Goal: Task Accomplishment & Management: Manage account settings

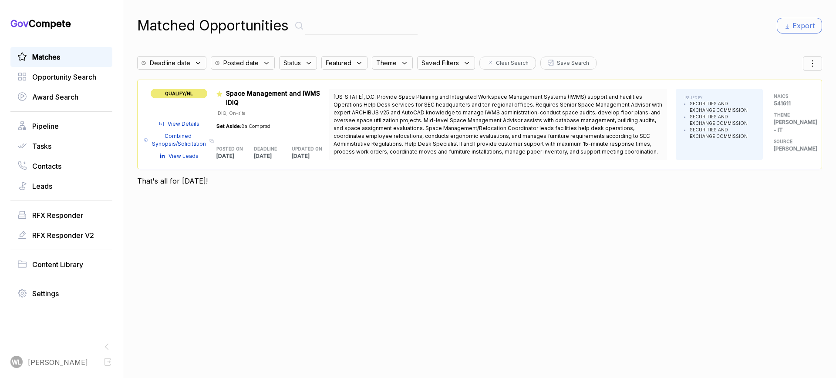
click at [174, 125] on span "View Details" at bounding box center [184, 124] width 32 height 8
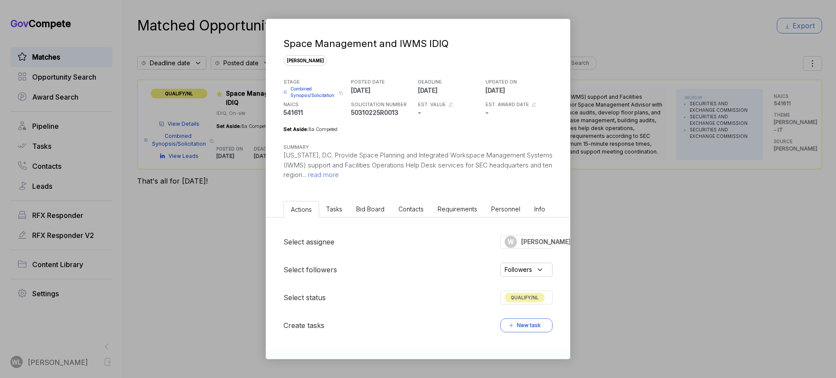
click at [339, 174] on span "read more" at bounding box center [322, 175] width 33 height 8
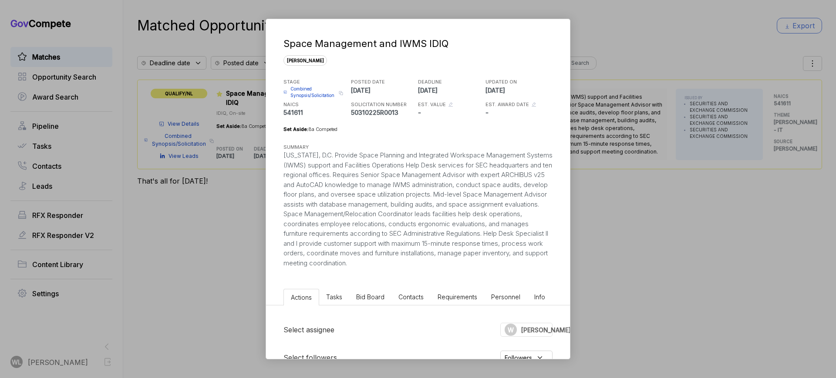
click at [303, 91] on span "Combined Synopsis/Solicitation" at bounding box center [313, 92] width 46 height 13
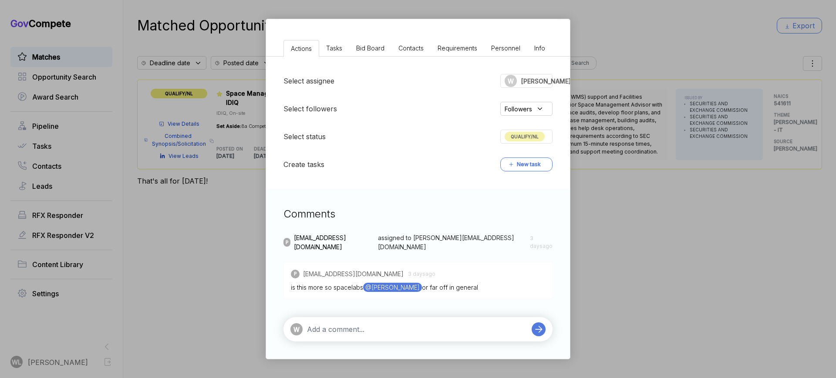
click at [398, 331] on textarea at bounding box center [417, 329] width 220 height 10
click at [388, 341] on textarea "this appears to be more space (like physical area) rather than outer space." at bounding box center [417, 333] width 220 height 21
click at [376, 338] on textarea "this appears to be more space (like physical area) rather than outer space." at bounding box center [417, 333] width 220 height 21
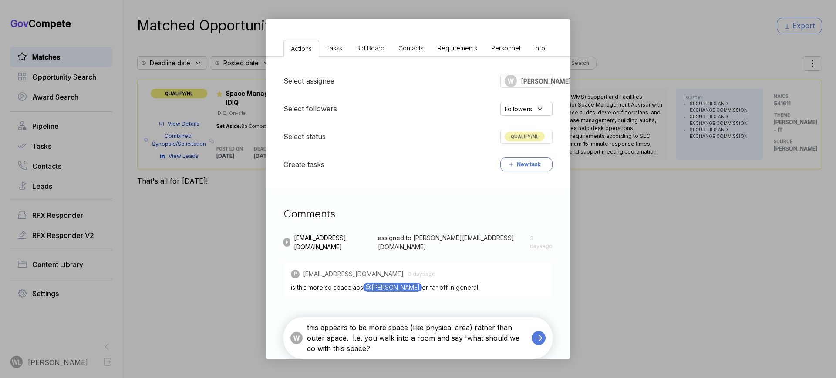
type textarea "this appears to be more space (like physical area) rather than outer space. I.e…"
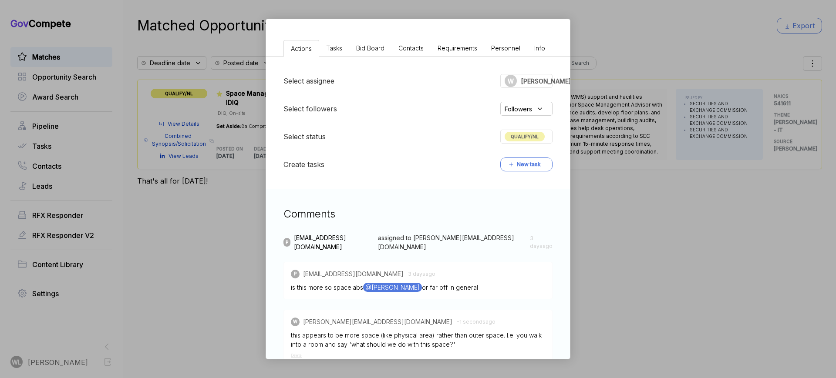
click at [645, 203] on div "Space Management and IWMS IDIQ sam STAGE Combined Synopsis/Solicitation Copy li…" at bounding box center [418, 189] width 836 height 378
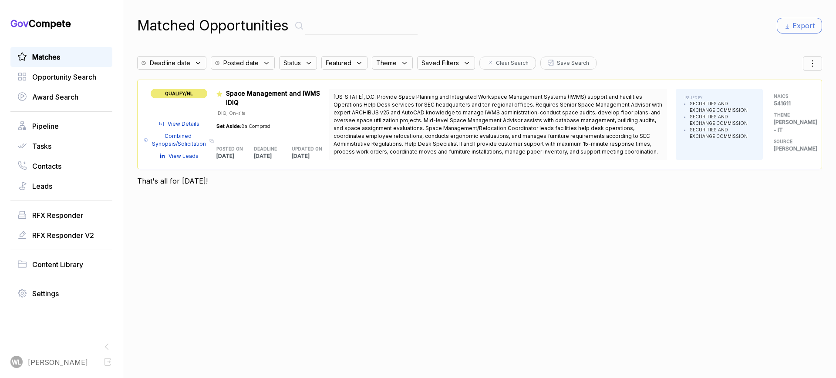
click at [183, 120] on span "View Details" at bounding box center [184, 124] width 32 height 8
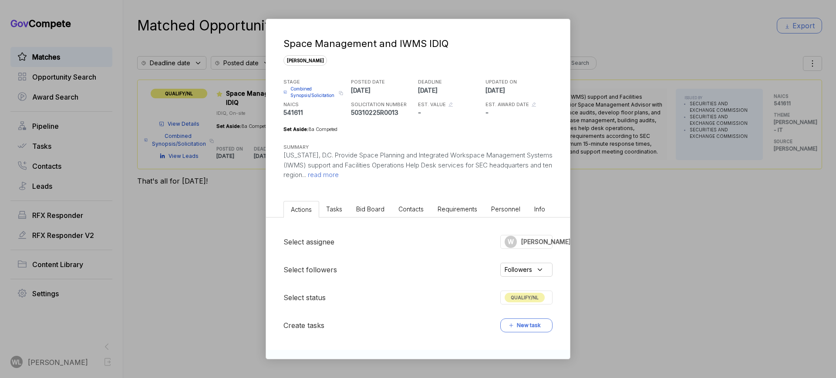
click at [533, 289] on div "Select assignee W wally Select followers Followers Select status QUALIFY/NL Cre…" at bounding box center [418, 284] width 304 height 132
click at [533, 295] on span "QUALIFY/NL" at bounding box center [525, 298] width 40 height 10
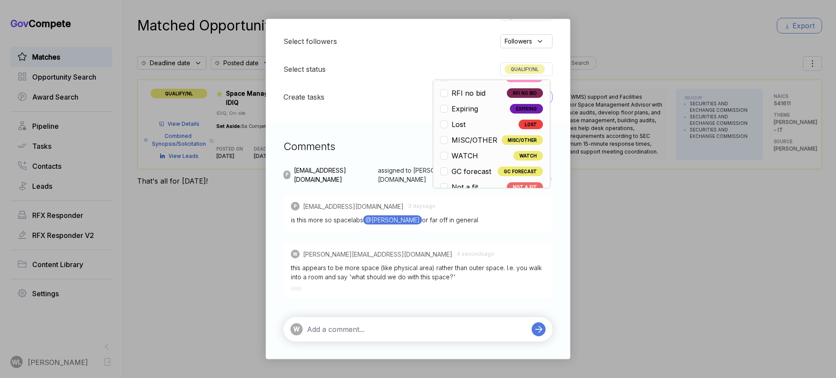
scroll to position [204, 0]
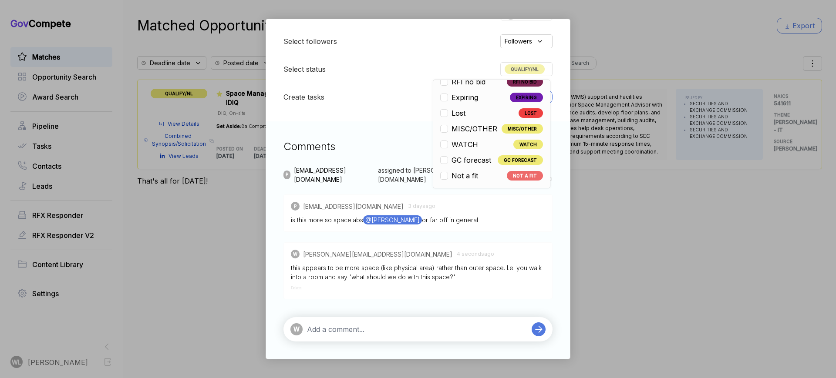
click at [466, 177] on span "Not a fit" at bounding box center [465, 176] width 27 height 10
checkbox input "false"
checkbox input "true"
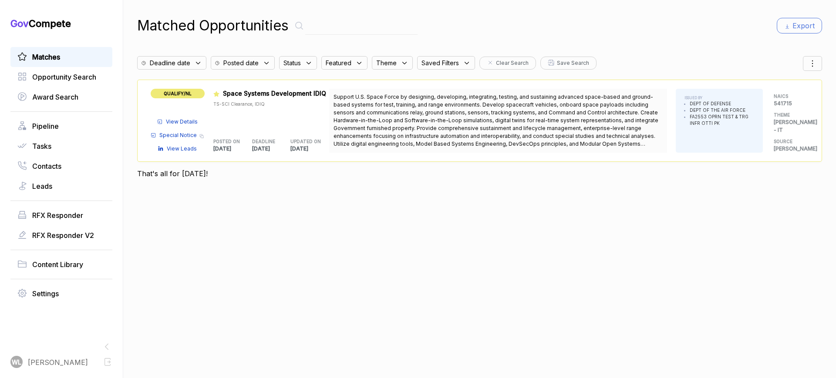
click at [185, 121] on span "View Details" at bounding box center [182, 122] width 32 height 8
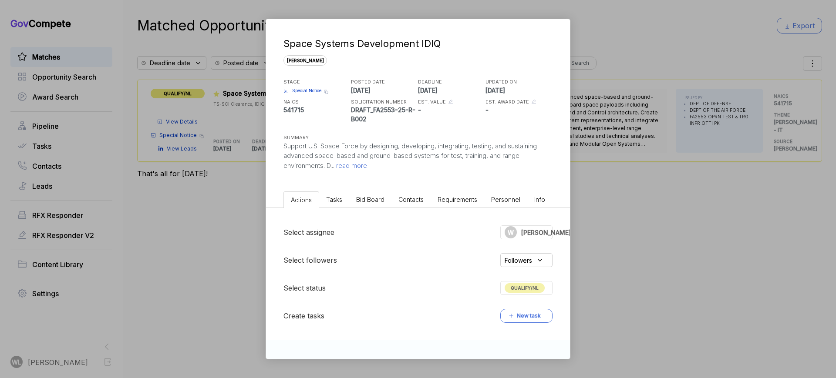
click at [351, 165] on span "read more" at bounding box center [350, 166] width 33 height 8
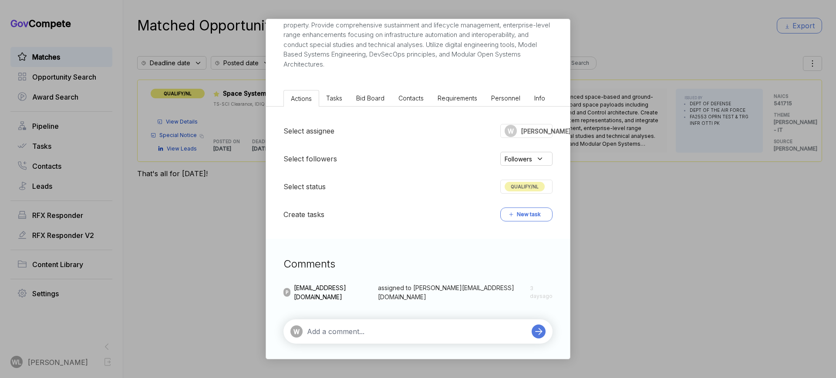
scroll to position [182, 0]
click at [329, 328] on textarea at bounding box center [417, 329] width 220 height 10
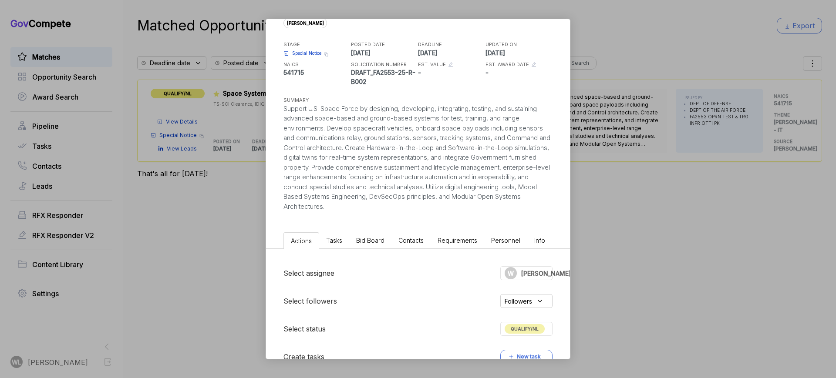
scroll to position [19, 0]
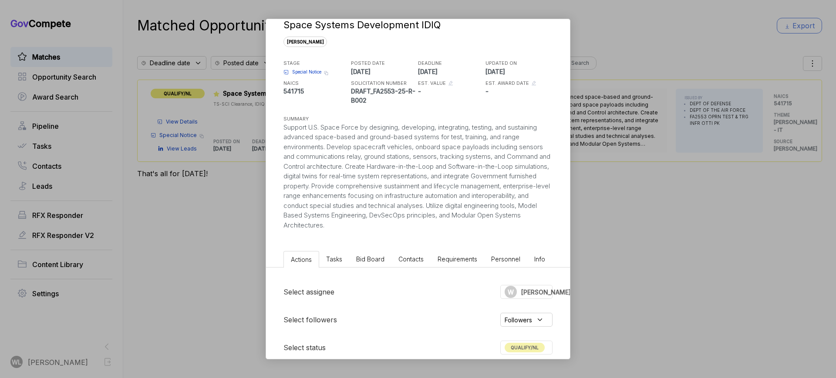
click at [303, 72] on span "Special Notice" at bounding box center [306, 72] width 29 height 7
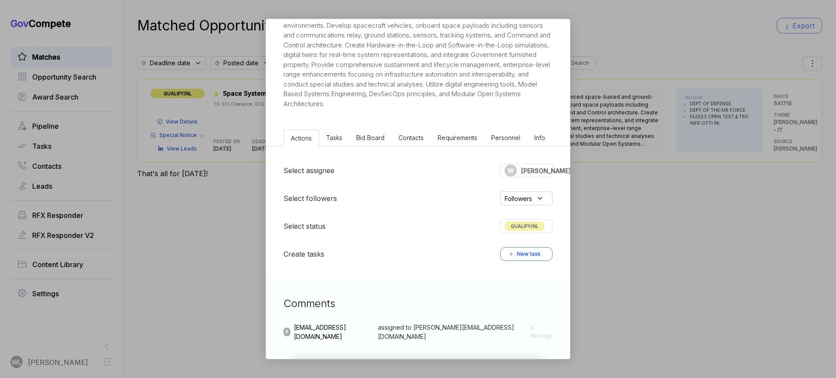
scroll to position [199, 0]
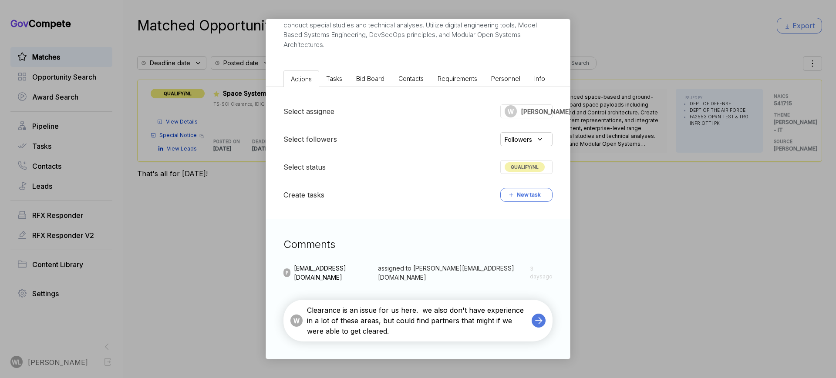
click at [409, 335] on textarea "Clearance is an issue for us here. we also don't have experience in a lot of th…" at bounding box center [417, 320] width 220 height 31
type textarea "Clearance is an issue for us here. we also don't have experience in a lot of th…"
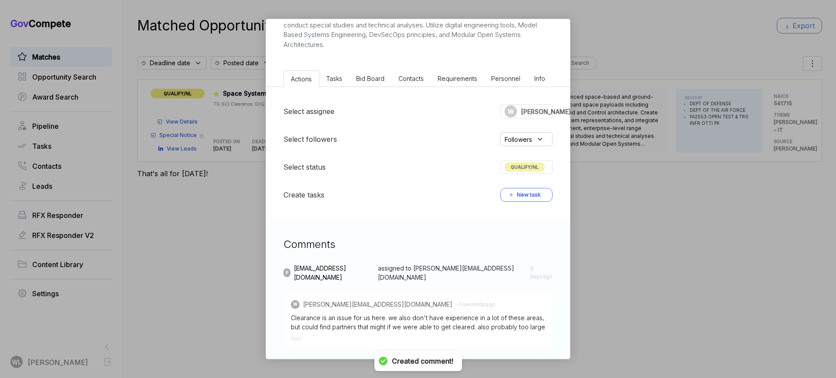
click at [517, 169] on span "QUALIFY/NL" at bounding box center [525, 167] width 40 height 10
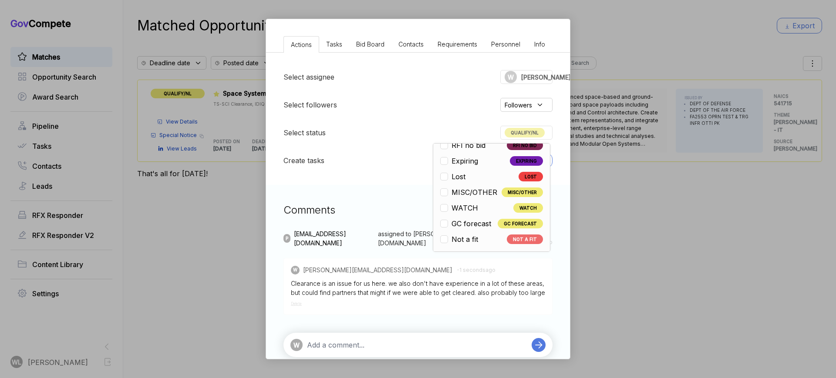
scroll to position [249, 0]
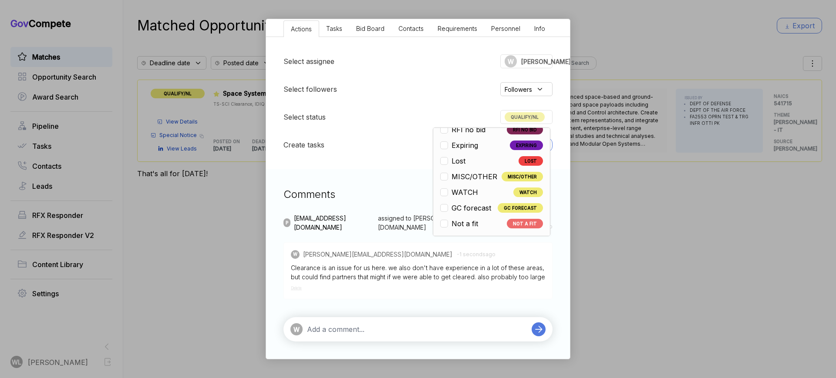
click at [475, 224] on span "Not a fit" at bounding box center [465, 224] width 27 height 10
checkbox input "false"
checkbox input "true"
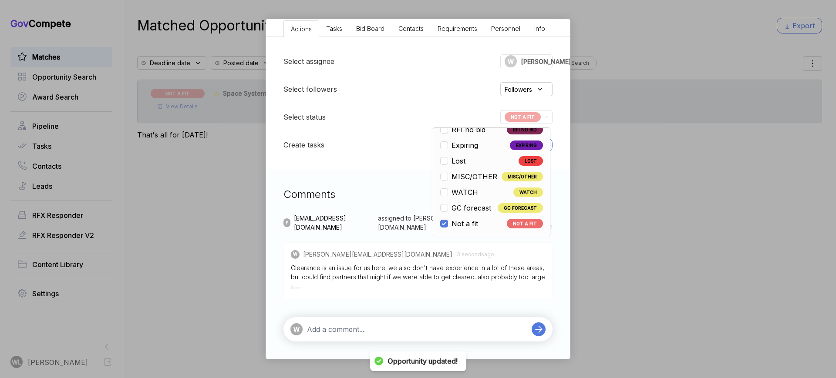
click at [413, 107] on div "Select assignee W [PERSON_NAME] Select followers Followers Select status NOT A …" at bounding box center [418, 103] width 304 height 132
